Goal: Navigation & Orientation: Find specific page/section

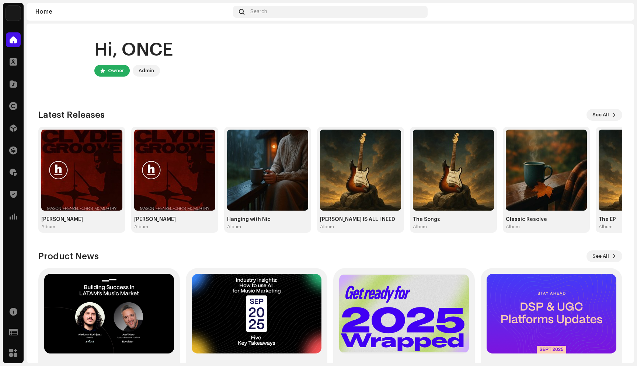
click at [213, 97] on div "Hi, ONCE Owner Admin Check out the latest Product Updates for Check Product Upd…" at bounding box center [330, 216] width 584 height 385
click at [15, 58] on div at bounding box center [13, 62] width 15 height 15
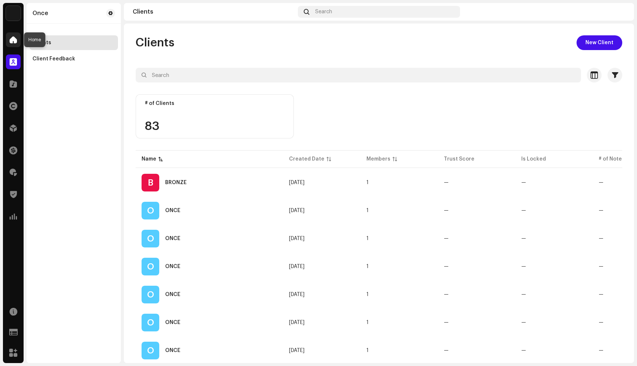
click at [14, 39] on span at bounding box center [13, 40] width 7 height 6
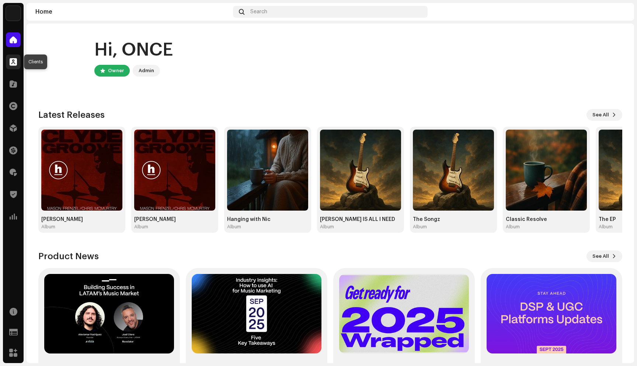
click at [17, 60] on div at bounding box center [13, 62] width 15 height 15
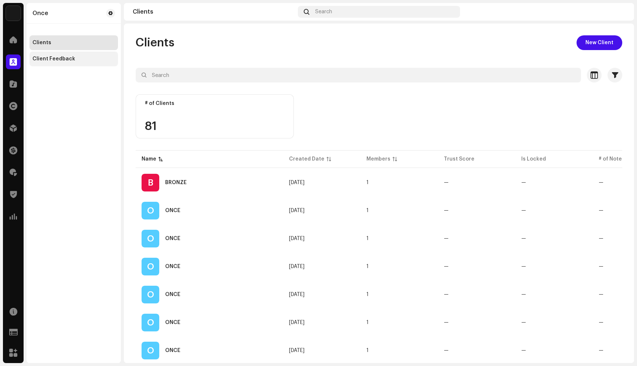
click at [67, 60] on div "Client Feedback" at bounding box center [53, 59] width 43 height 6
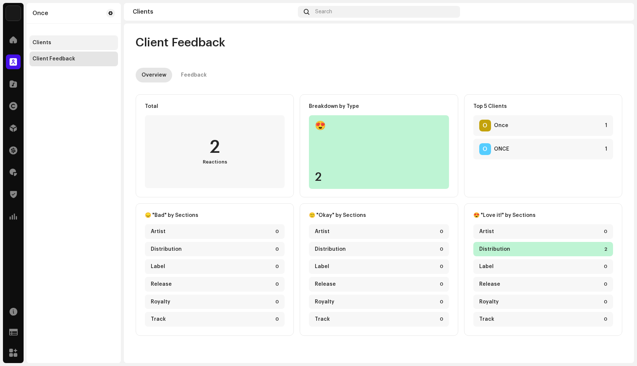
click at [51, 42] on div "Clients" at bounding box center [73, 43] width 83 height 6
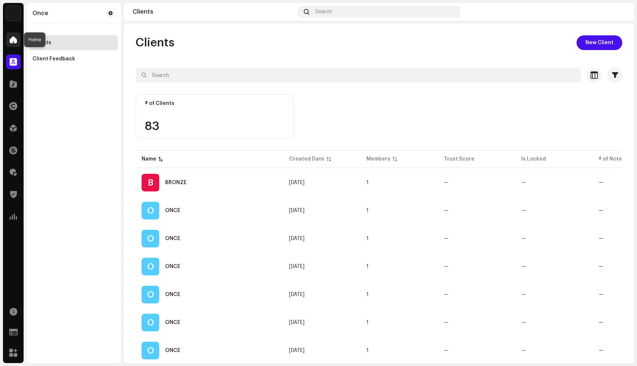
click at [14, 42] on span at bounding box center [13, 40] width 7 height 6
